Goal: Obtain resource: Obtain resource

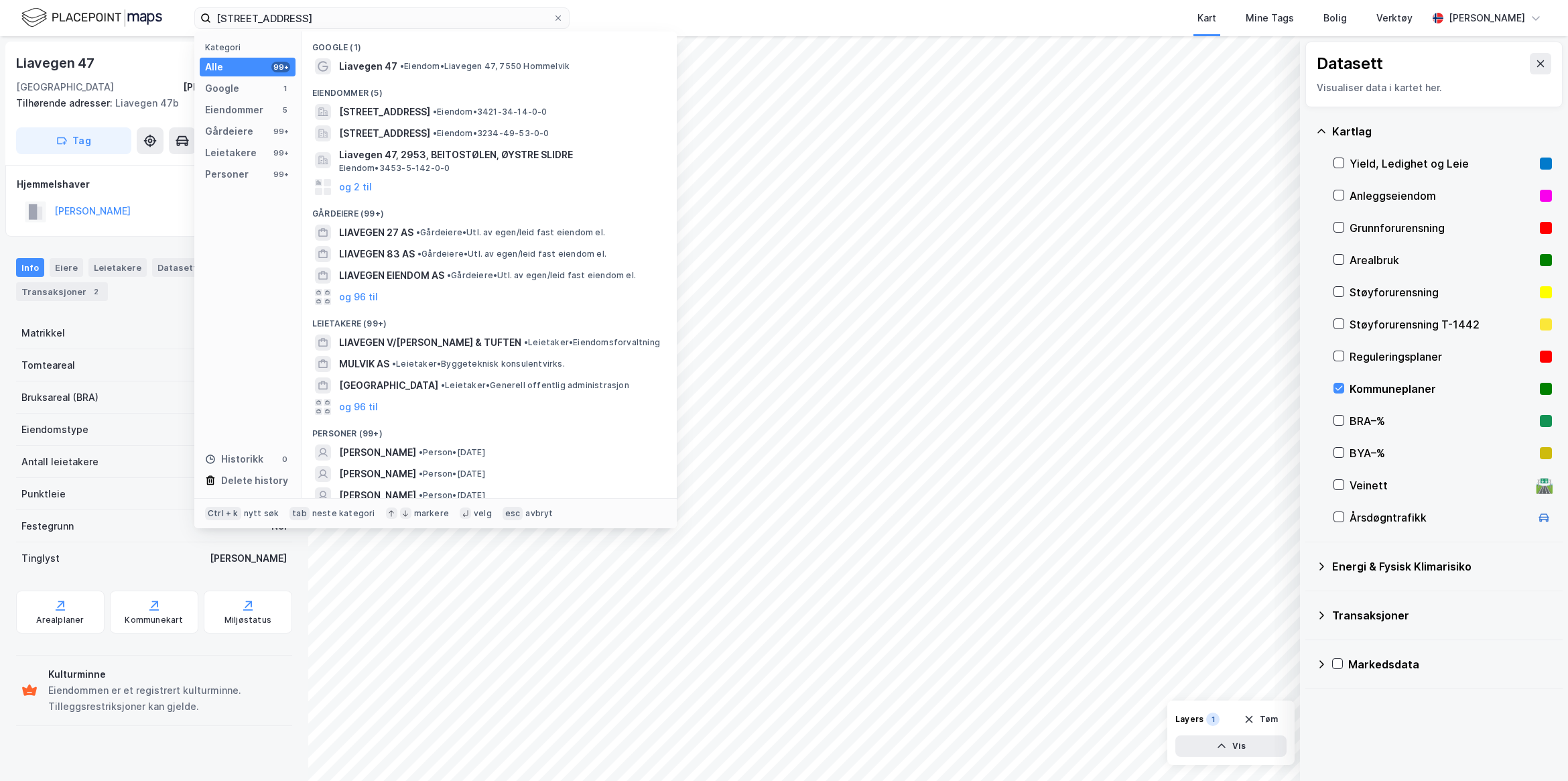
click at [38, 0] on html "liavegen 47, malvik Kategori Alle 99+ Google 1 Eiendommer 5 Gårdeiere 99+ Leiet…" at bounding box center [784, 390] width 1568 height 781
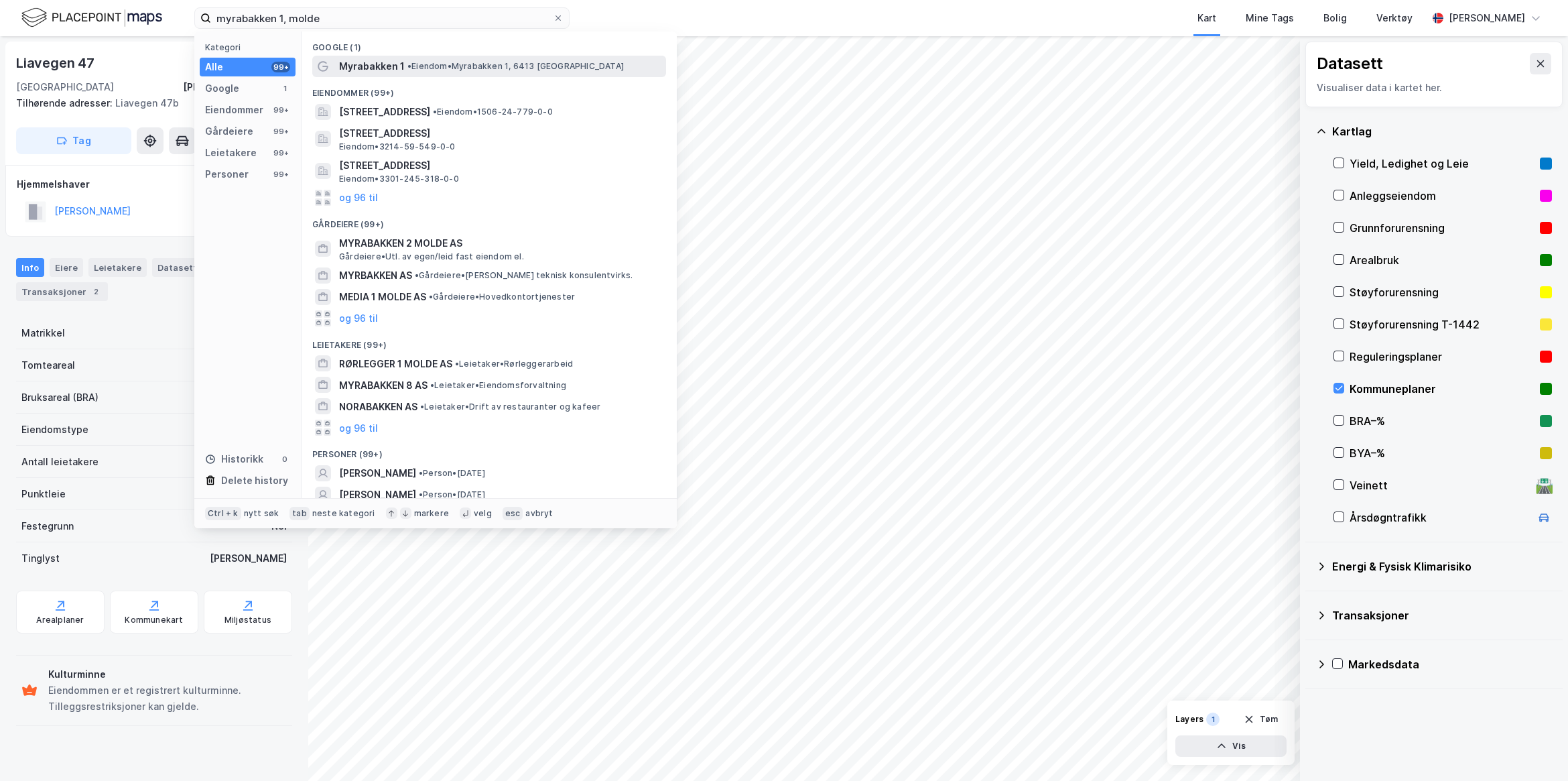
type input "myrabakken 1, molde"
click at [378, 70] on span "Myrabakken 1" at bounding box center [372, 66] width 66 height 16
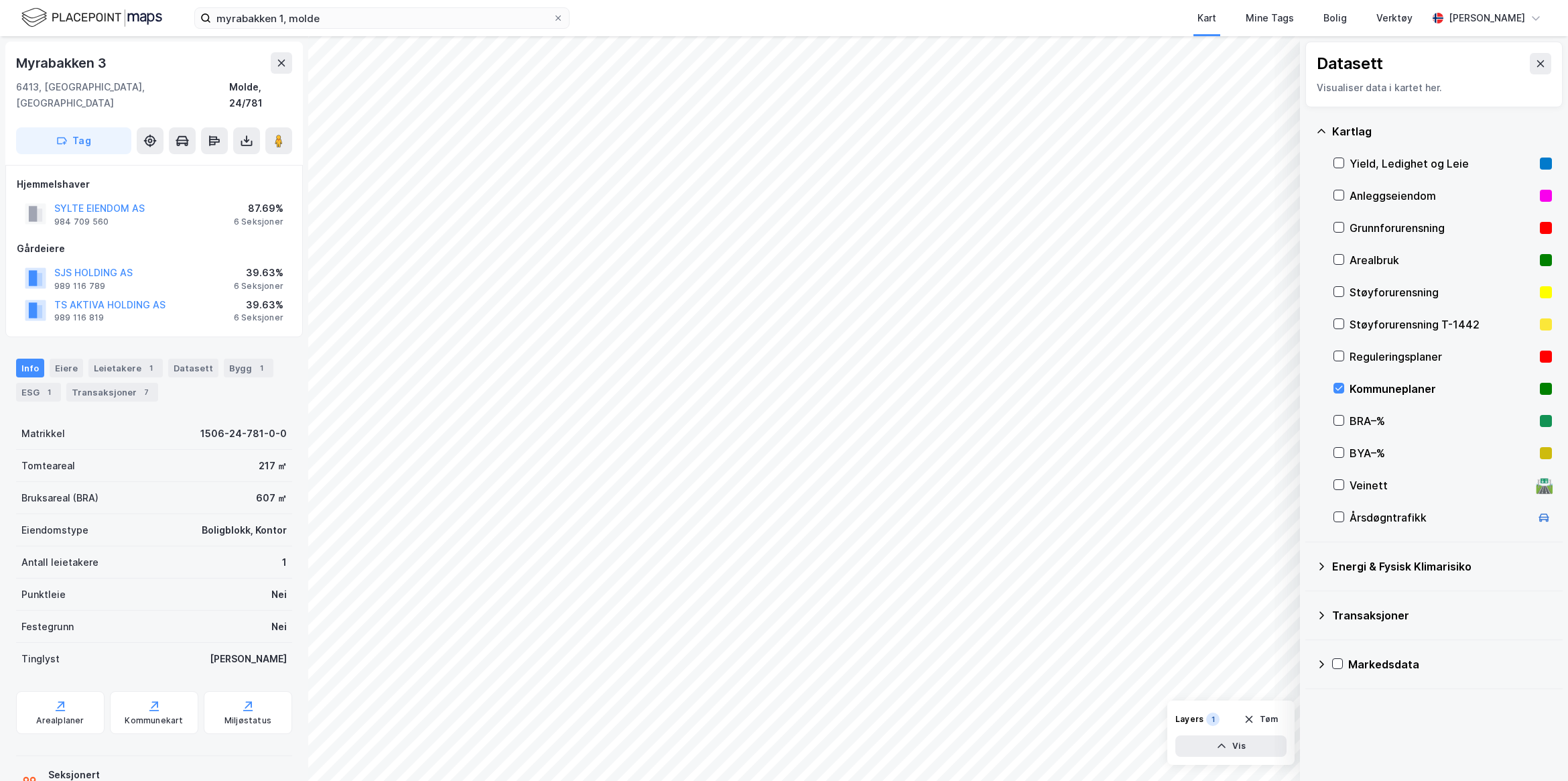
click at [56, 342] on div "Info [PERSON_NAME] 1 Datasett Bygg 1 ESG 1 Transaksjoner 7" at bounding box center [154, 374] width 309 height 64
click at [58, 358] on div "Eiere" at bounding box center [66, 368] width 34 height 19
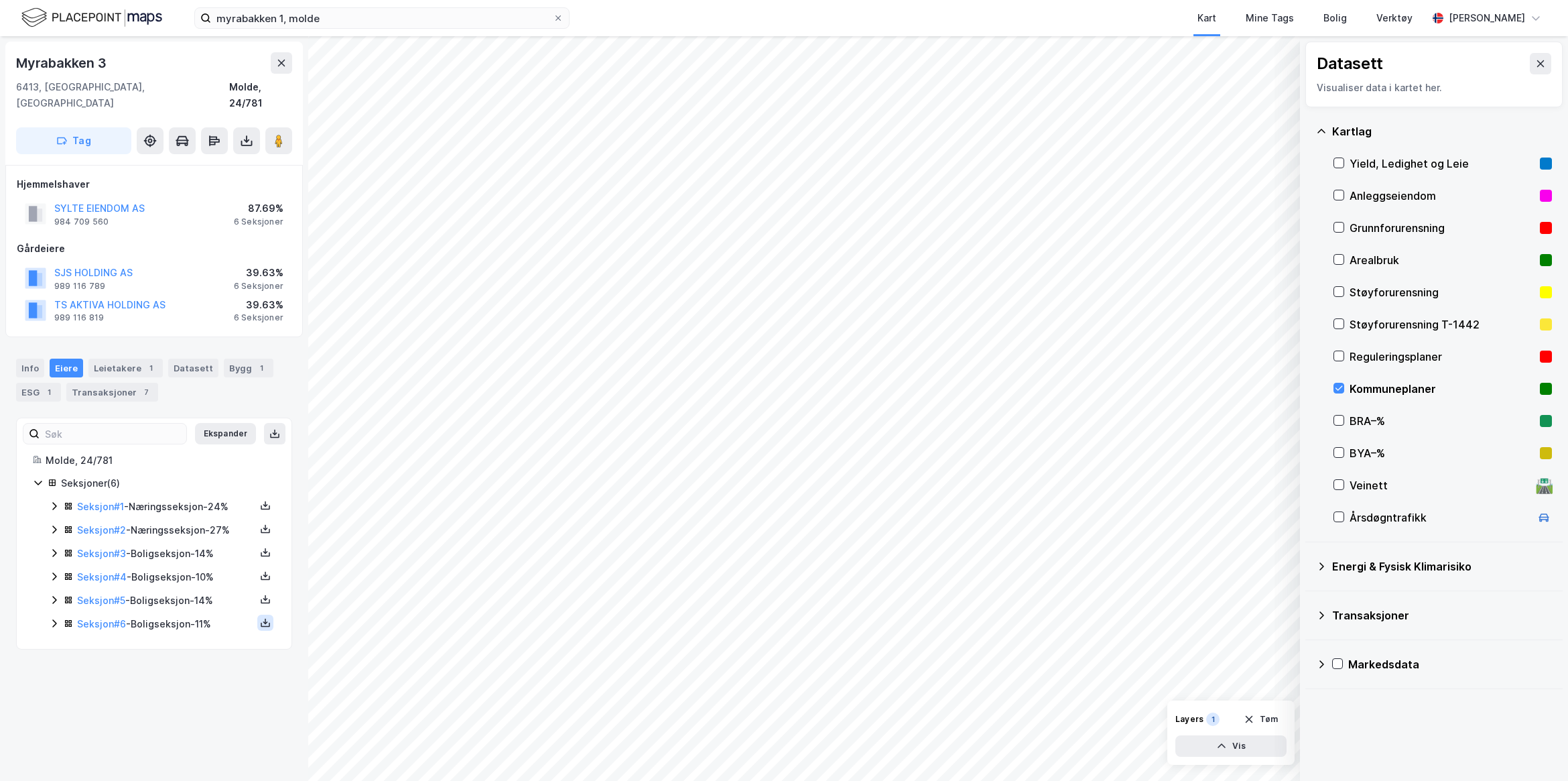
click at [260, 617] on icon at bounding box center [266, 623] width 11 height 11
click at [200, 567] on div "Grunnbok" at bounding box center [192, 582] width 118 height 32
